Goal: Information Seeking & Learning: Learn about a topic

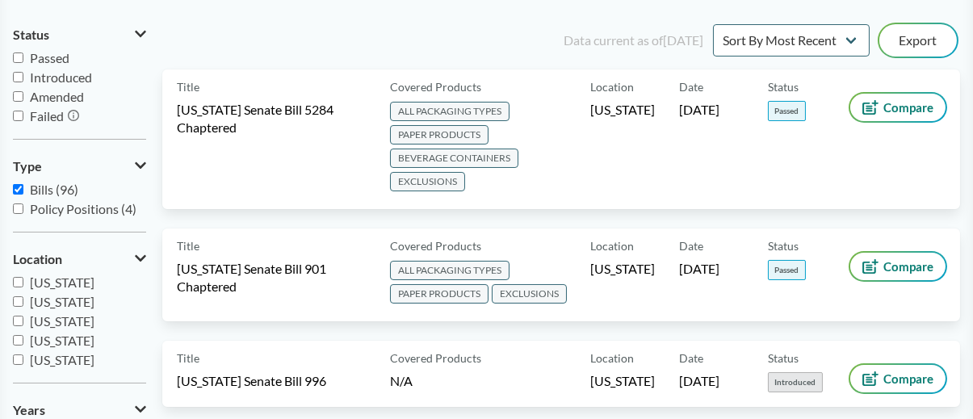
scroll to position [170, 0]
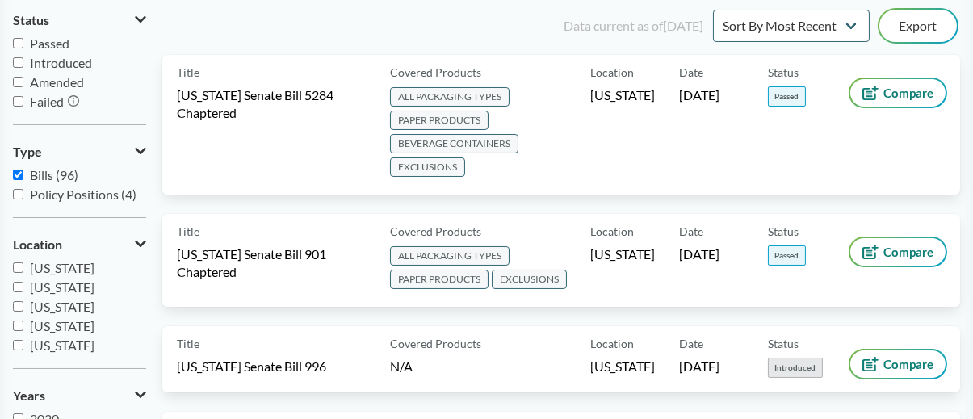
click at [17, 342] on input "[US_STATE]" at bounding box center [18, 345] width 11 height 11
checkbox input "true"
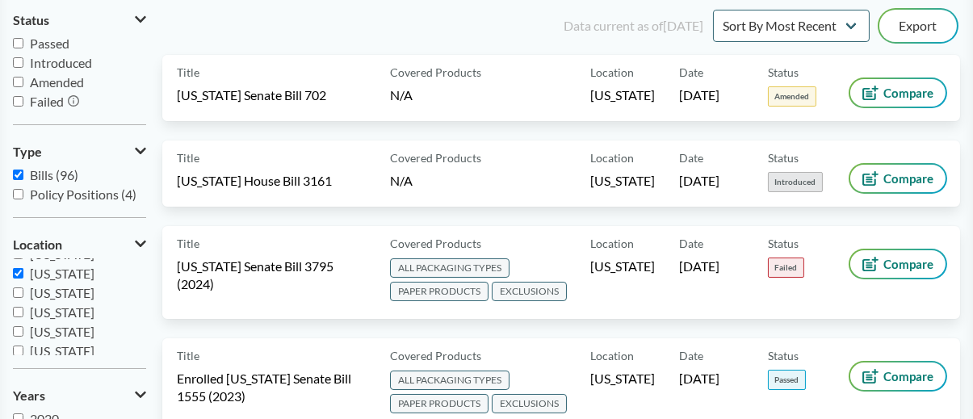
scroll to position [78, 0]
click at [15, 301] on input "[US_STATE]" at bounding box center [18, 305] width 11 height 11
checkbox input "true"
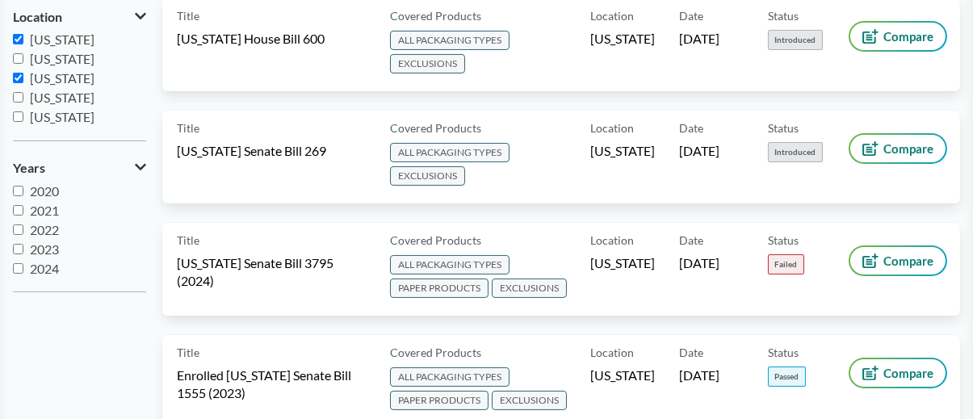
scroll to position [19, 0]
click at [19, 268] on input "2025" at bounding box center [18, 268] width 11 height 11
checkbox input "true"
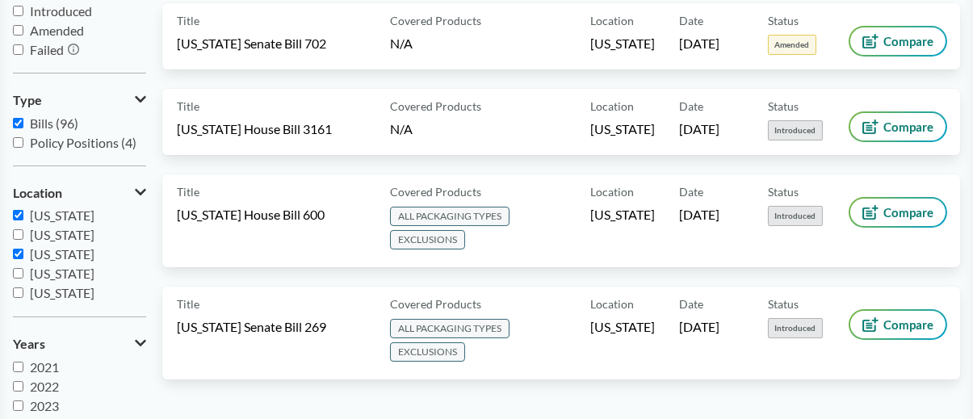
scroll to position [134, 0]
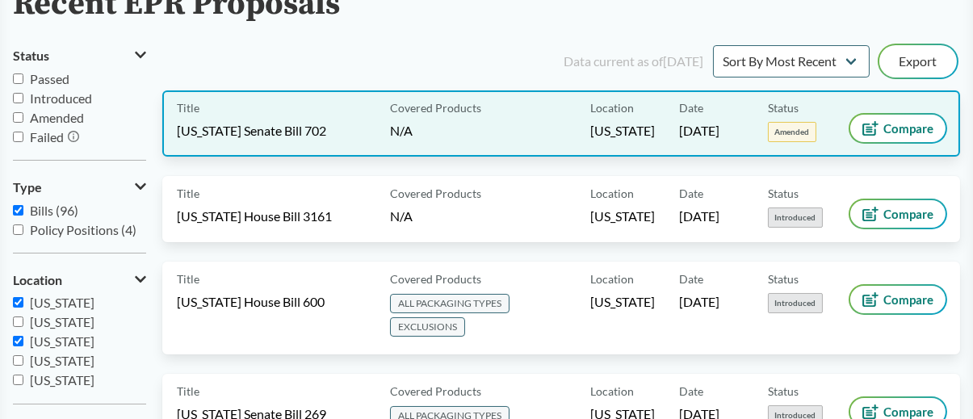
click at [250, 128] on span "[US_STATE] Senate Bill 702" at bounding box center [251, 131] width 149 height 18
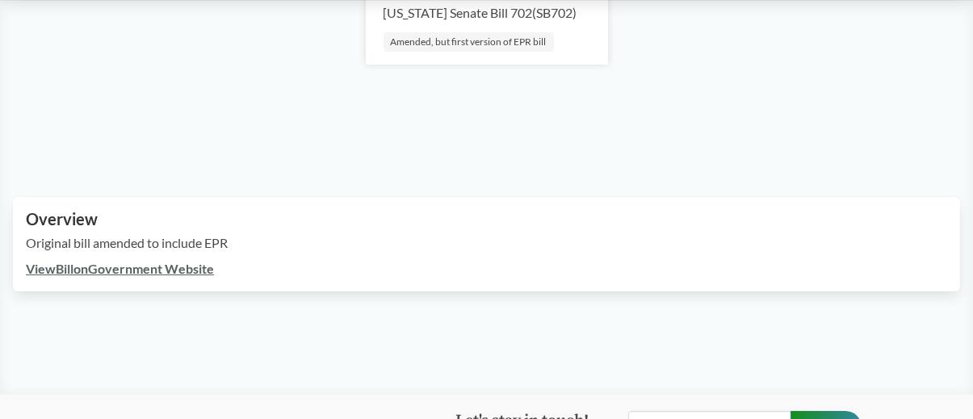
scroll to position [327, 0]
click at [134, 269] on link "View Bill on Government Website" at bounding box center [120, 266] width 188 height 15
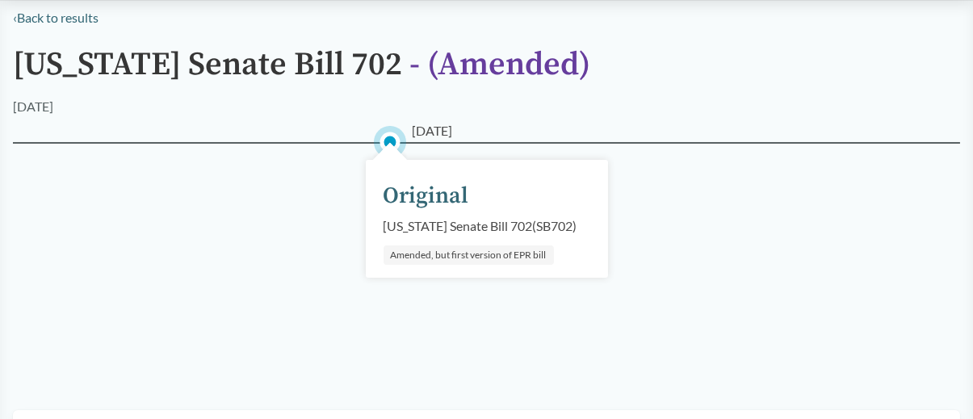
scroll to position [0, 0]
